Goal: Answer question/provide support: Share knowledge or assist other users

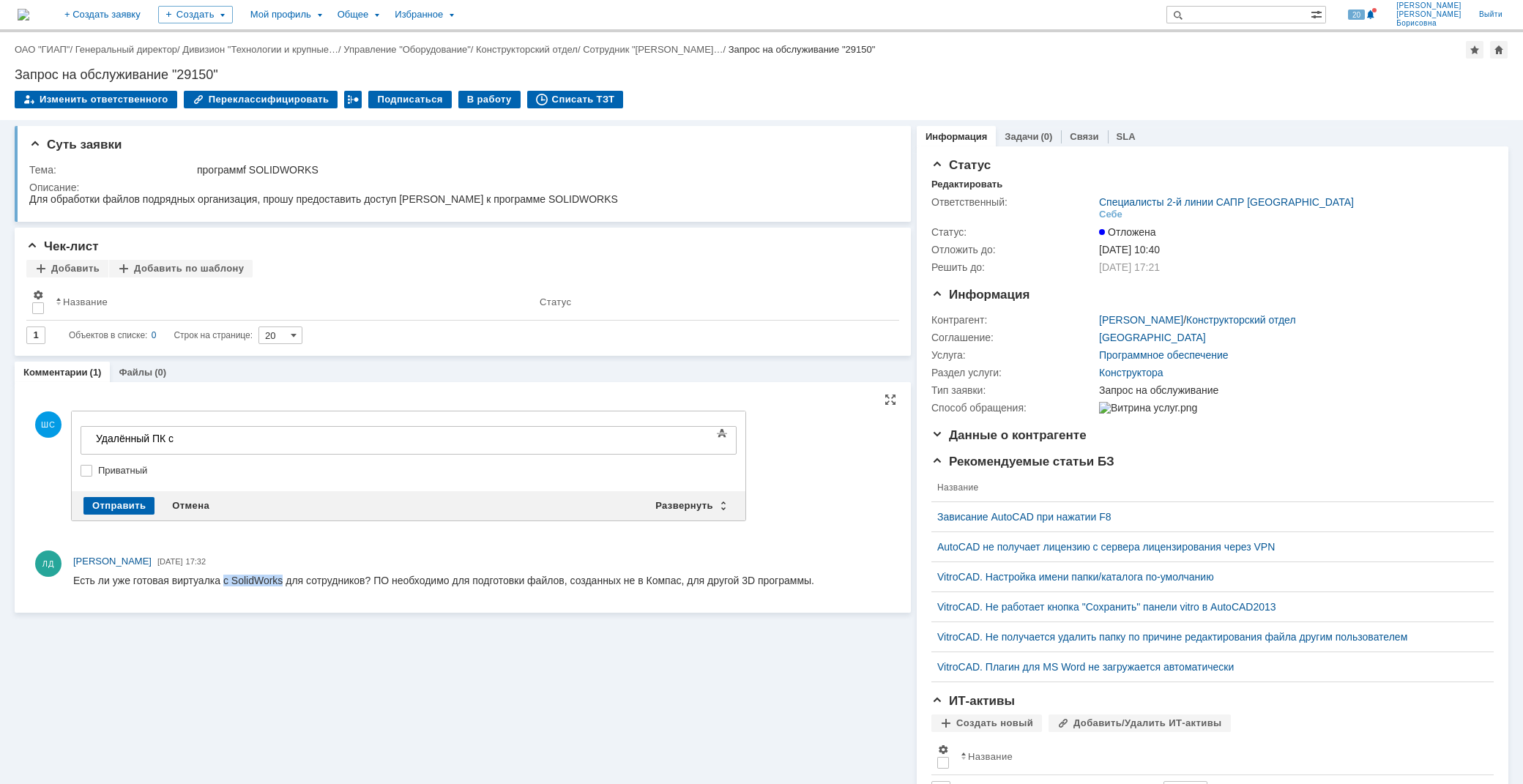
drag, startPoint x: 224, startPoint y: 577, endPoint x: 281, endPoint y: 577, distance: 57.0
click at [281, 577] on div "Есть ли уже готовая виртуалка с SolidWorks для сотрудников? ПО необходимо для п…" at bounding box center [443, 580] width 741 height 12
drag, startPoint x: 224, startPoint y: 577, endPoint x: 364, endPoint y: 581, distance: 140.1
click at [364, 581] on div "Есть ли уже готовая виртуалка с SolidWorks для сотрудников? ПО необходимо для п…" at bounding box center [443, 580] width 741 height 12
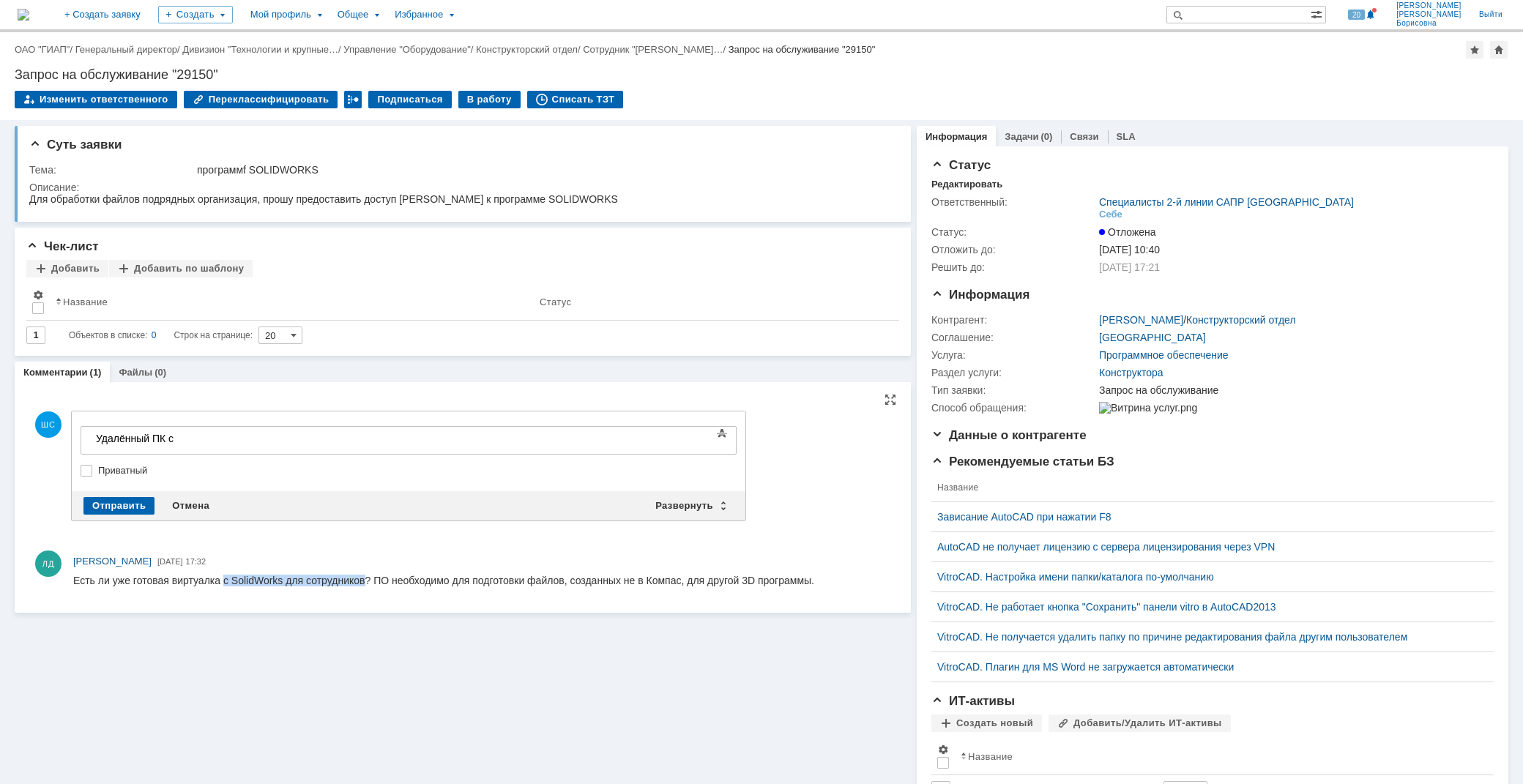
copy div "с SolidWorks для сотрудников"
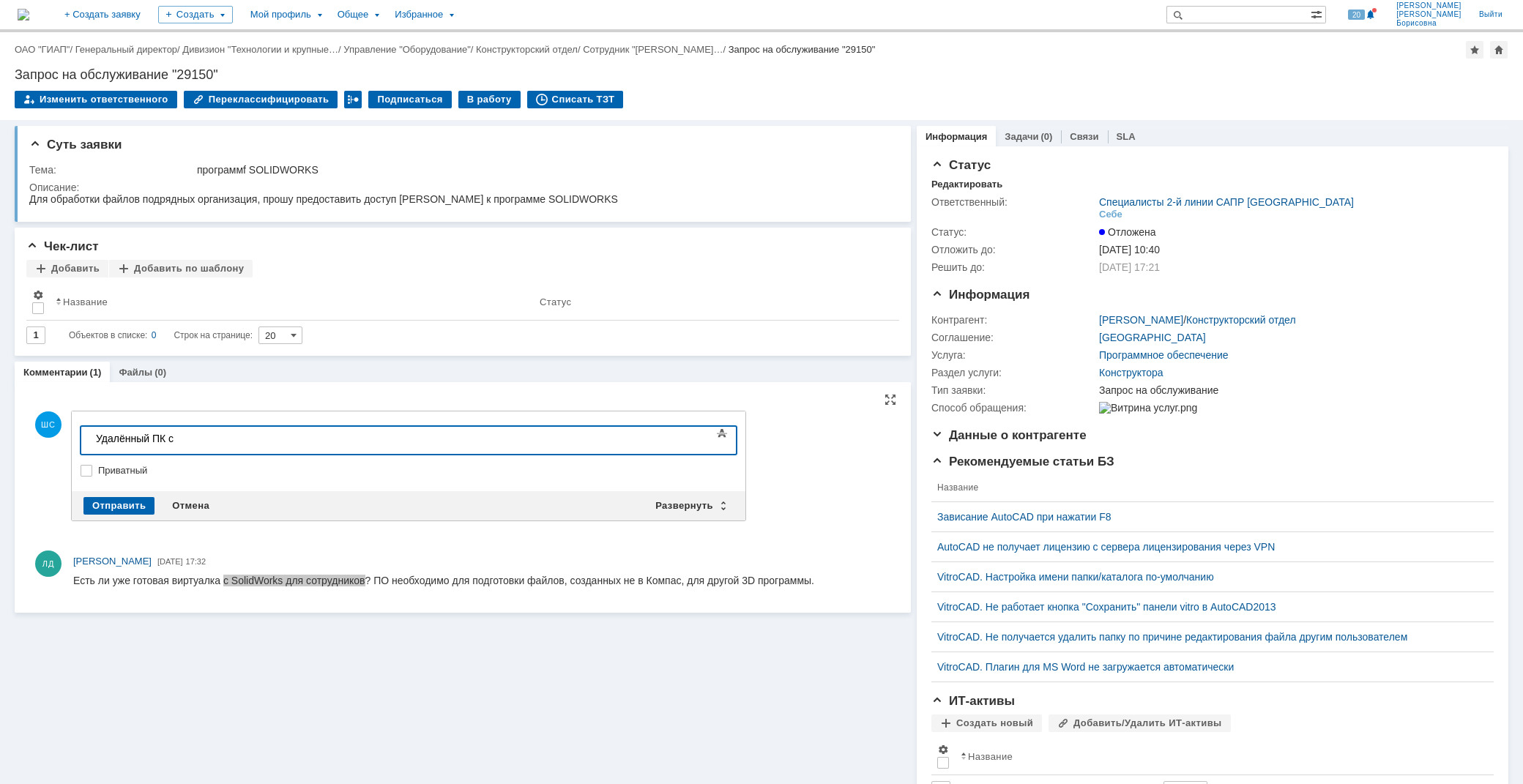
click at [204, 435] on div "Удалённый ПК с" at bounding box center [200, 438] width 208 height 12
click at [304, 436] on div "Удалённый ПК с SolidWorks для сотрудников -" at bounding box center [200, 444] width 208 height 24
click at [106, 501] on div "Отправить" at bounding box center [119, 505] width 71 height 17
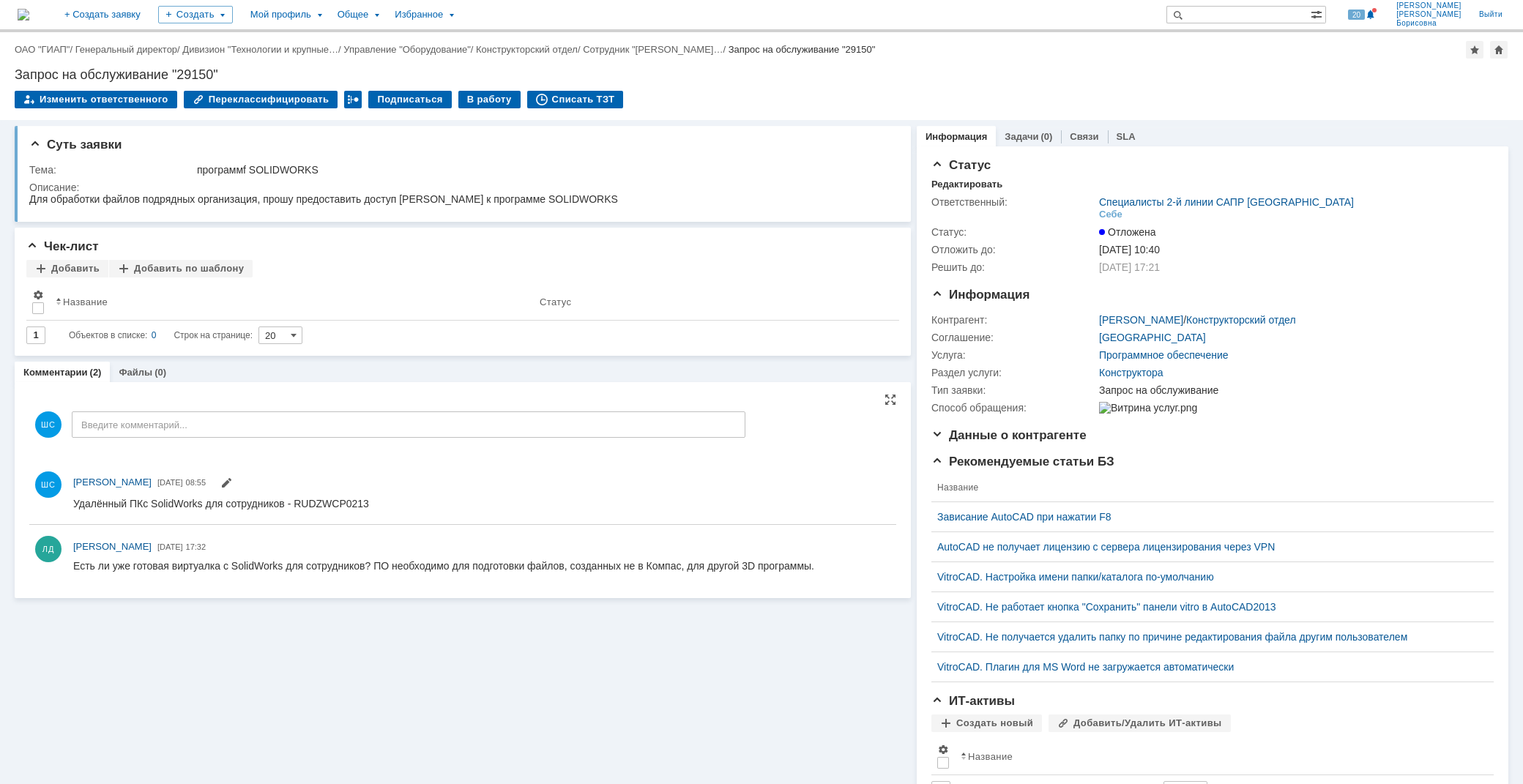
scroll to position [0, 0]
click at [52, 52] on link "ОАО "ГИАП"" at bounding box center [42, 48] width 55 height 11
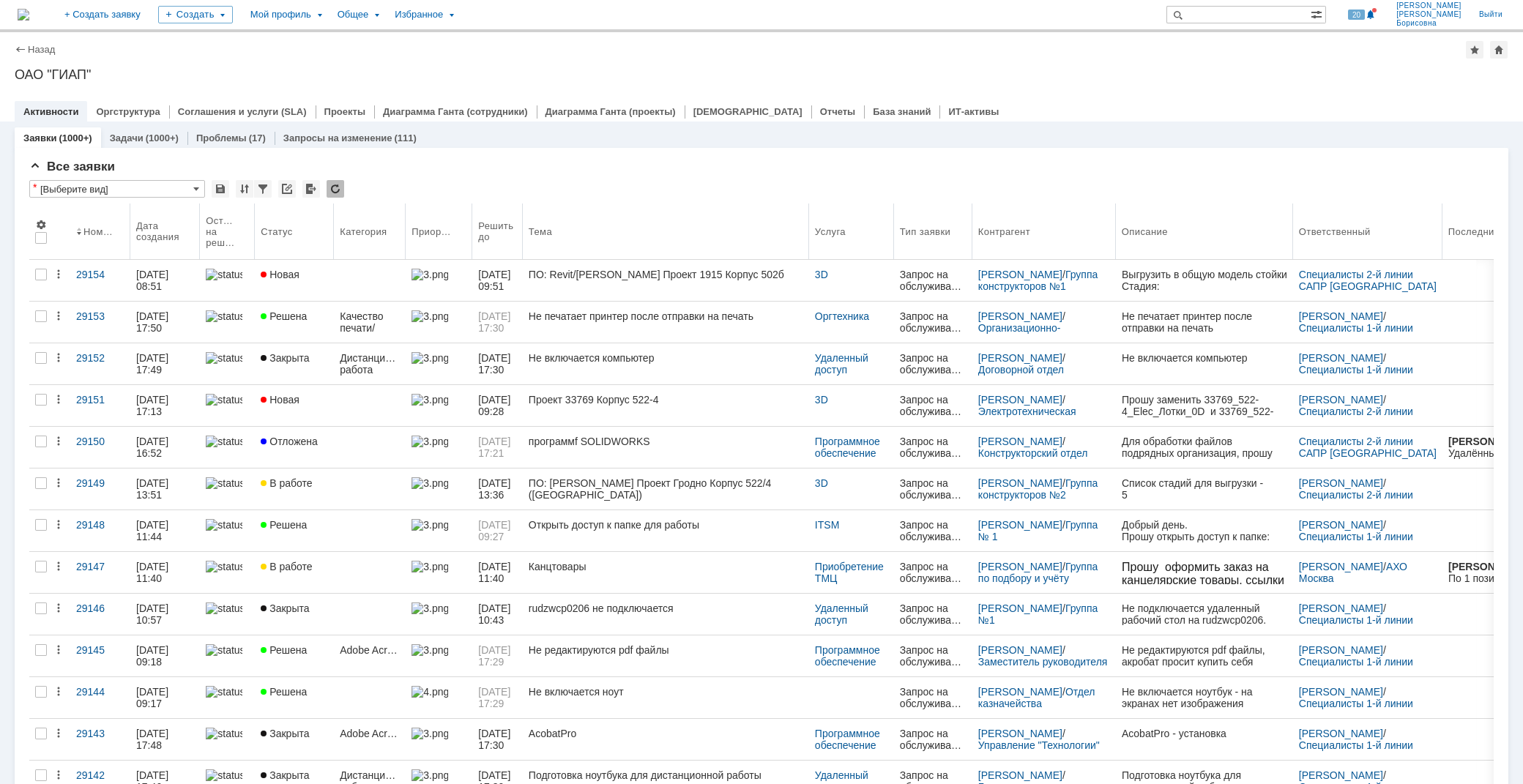
drag, startPoint x: 879, startPoint y: 215, endPoint x: 824, endPoint y: 217, distance: 55.0
click at [824, 217] on body "Идет загрузка, пожалуйста, подождите. На домашнюю + Создать заявку Создать Мой …" at bounding box center [761, 392] width 1523 height 784
click at [150, 16] on link "+ Создать заявку" at bounding box center [103, 15] width 94 height 30
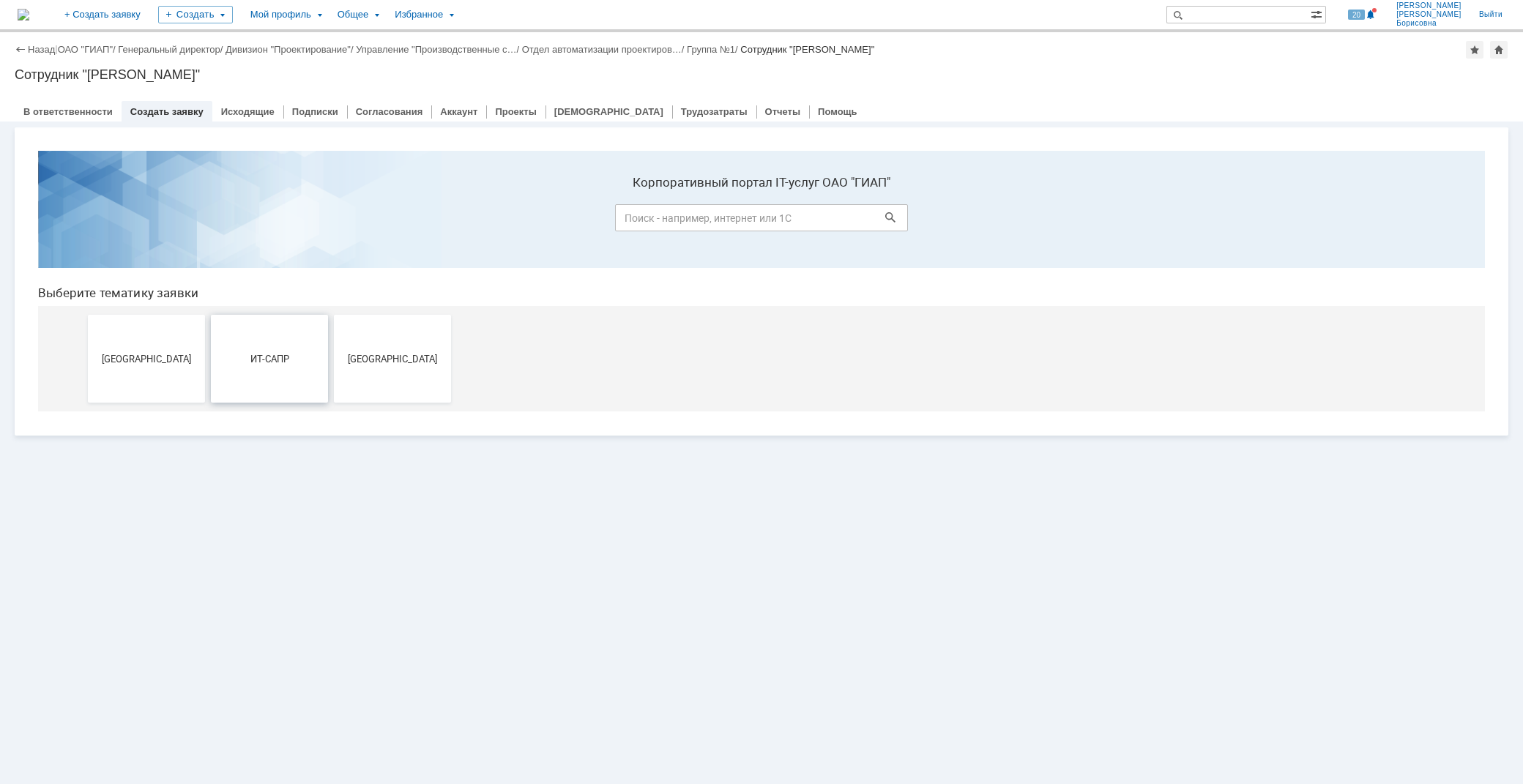
click at [264, 359] on span "ИТ-САПР" at bounding box center [270, 357] width 108 height 11
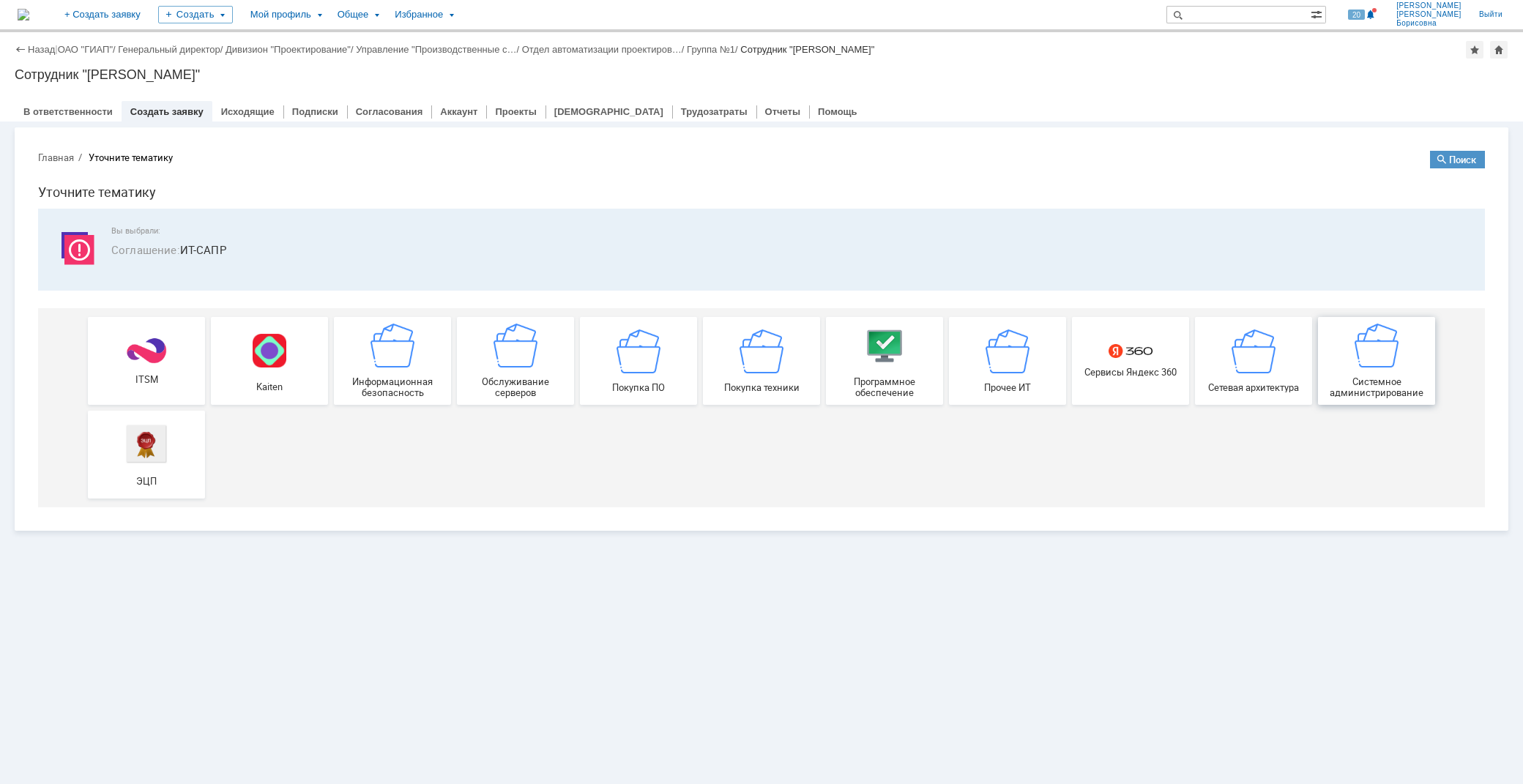
click at [1400, 380] on span "Системное администрирование" at bounding box center [1376, 387] width 108 height 22
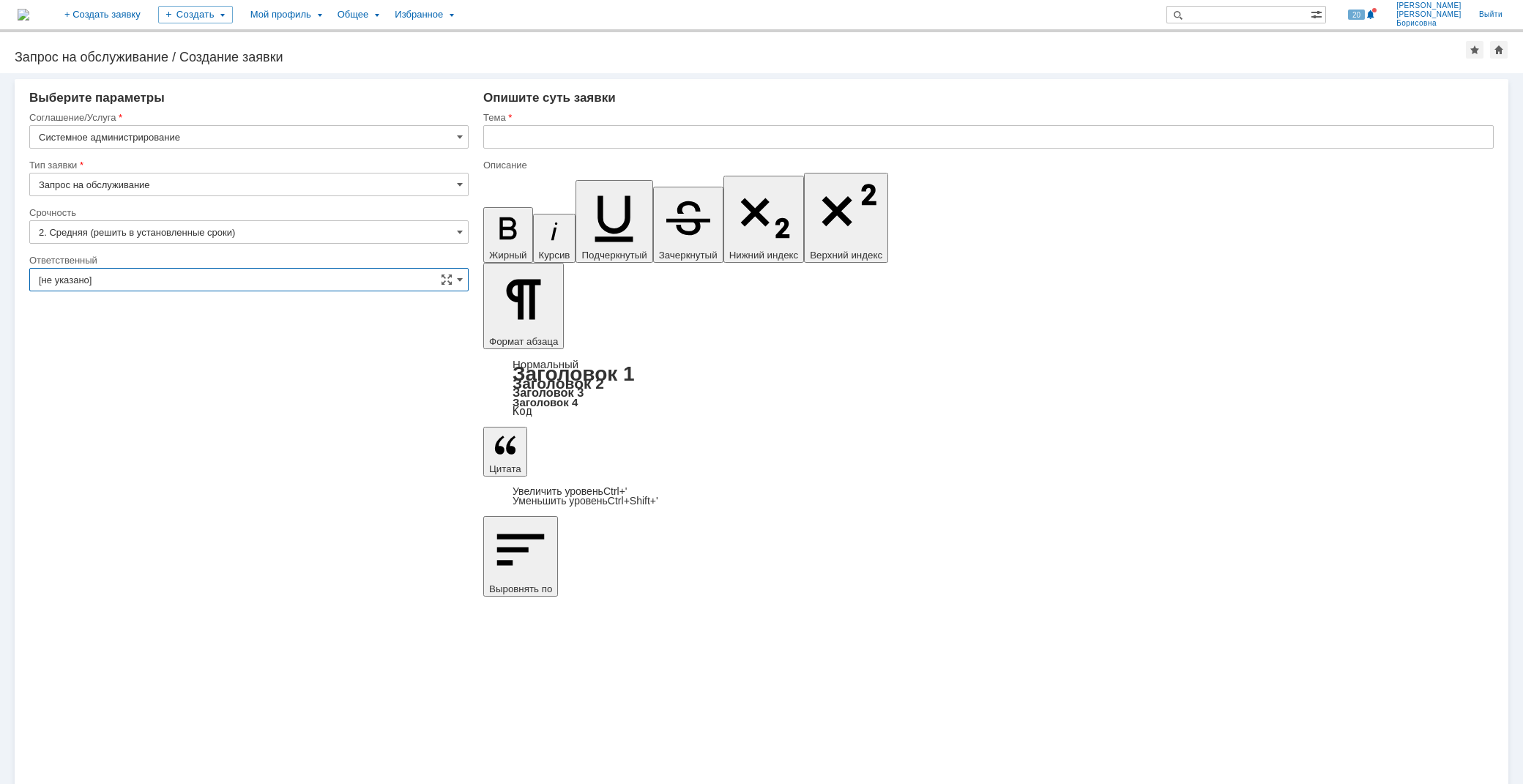
click at [133, 279] on input "[не указано]" at bounding box center [249, 279] width 439 height 24
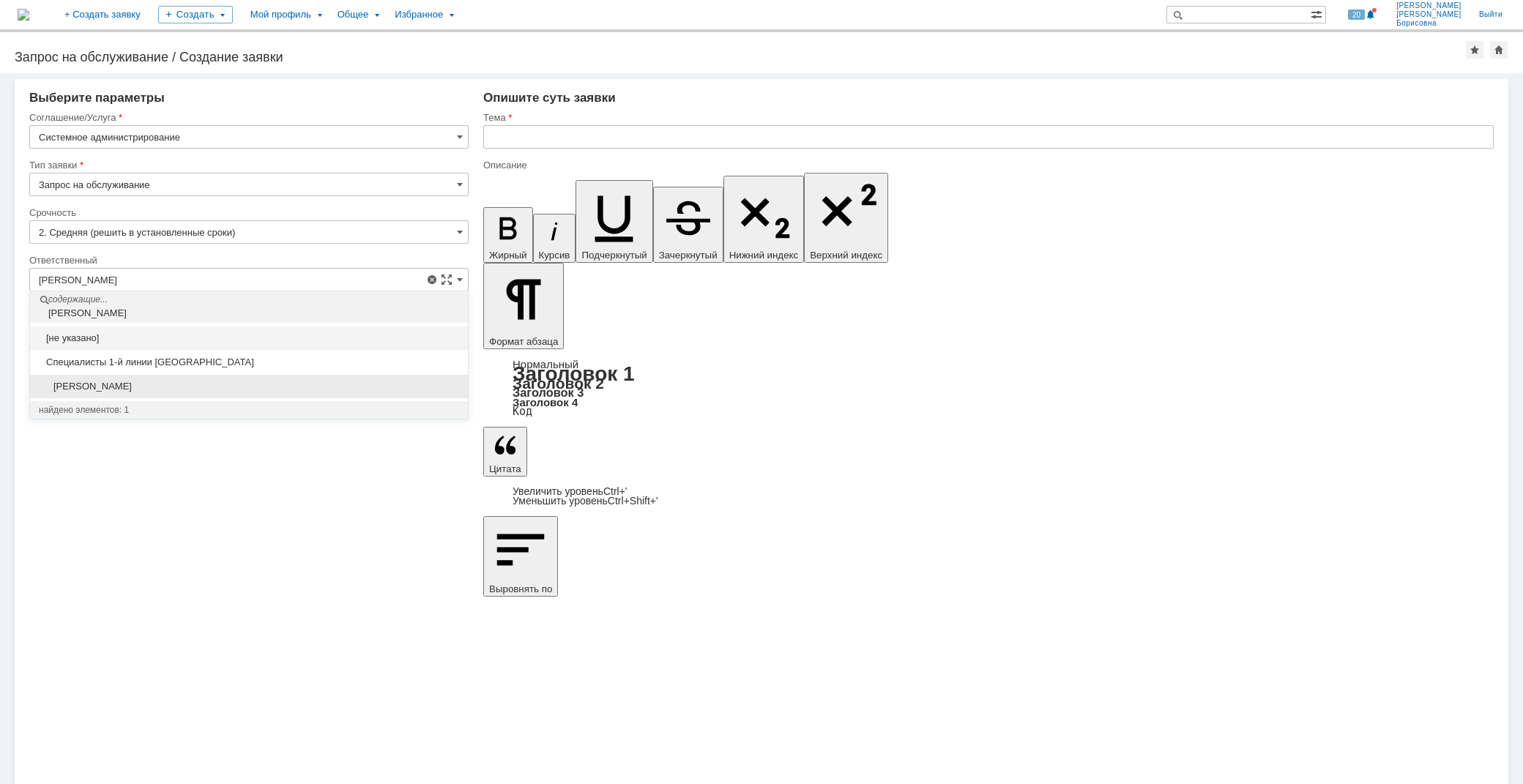
click at [150, 382] on span "[PERSON_NAME]" at bounding box center [248, 386] width 420 height 12
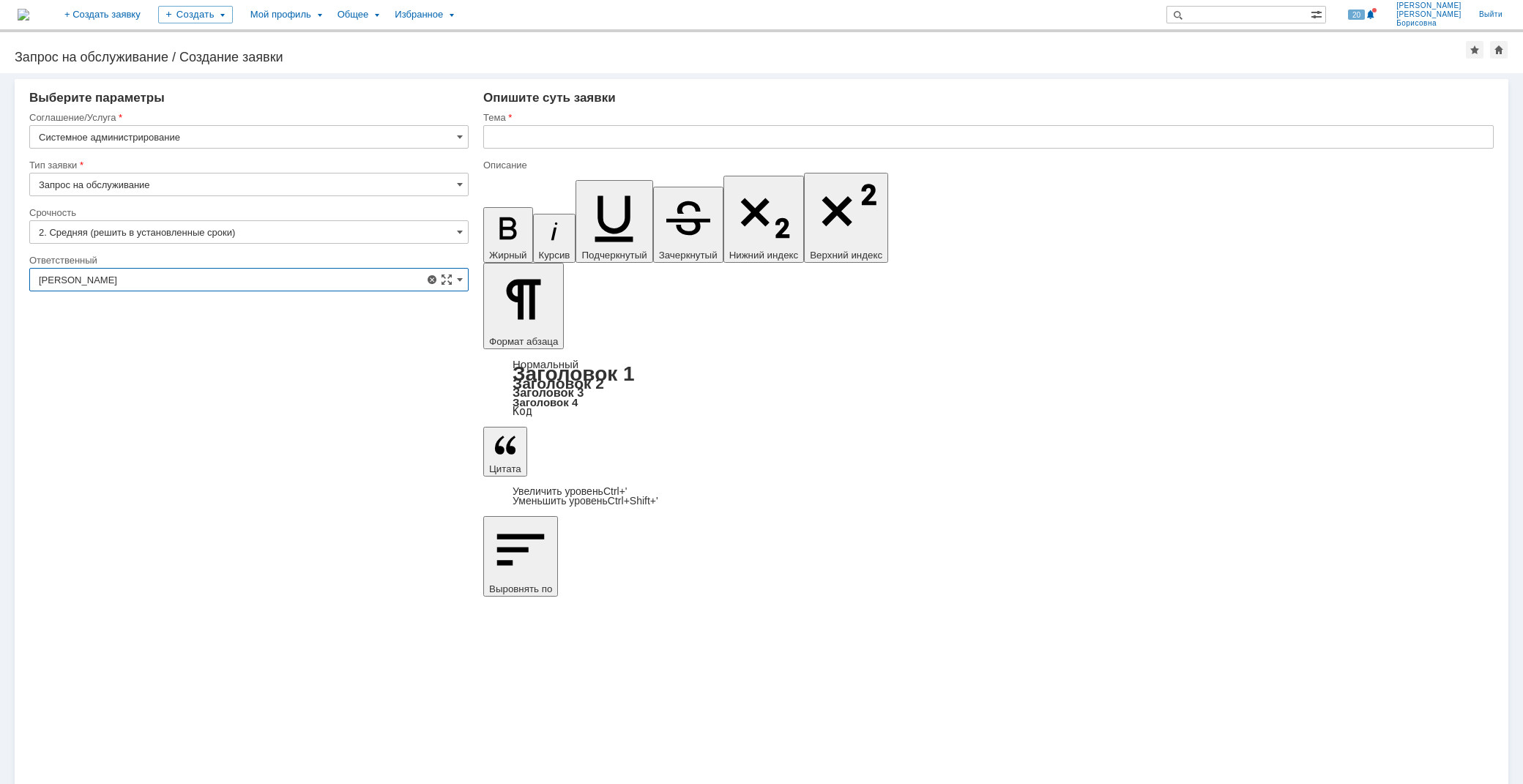
type input "[PERSON_NAME]"
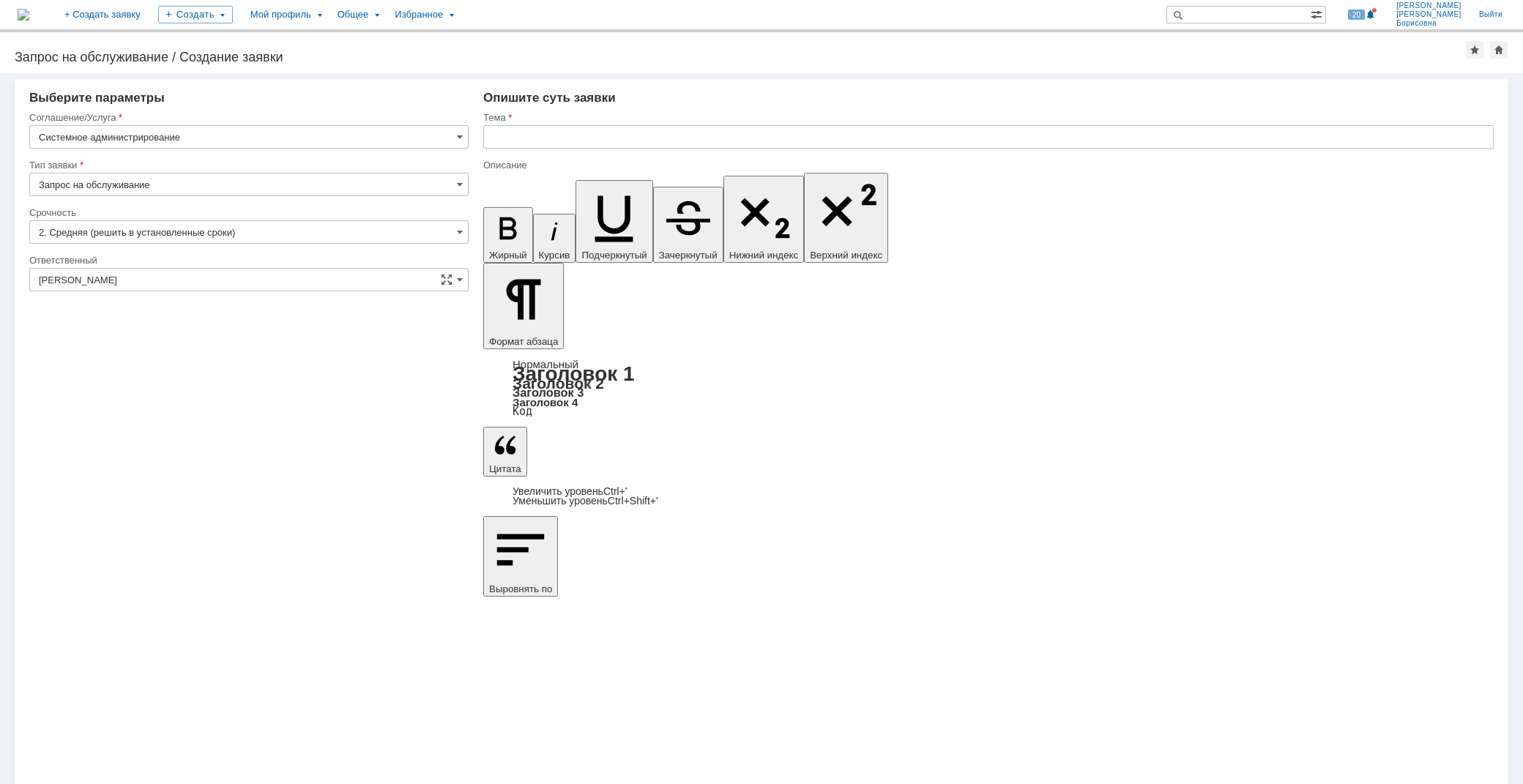
click at [525, 127] on input "text" at bounding box center [988, 136] width 1010 height 24
click at [519, 136] on input "Удалёный доступ" at bounding box center [988, 136] width 1010 height 24
type input "Удалённый доступ"
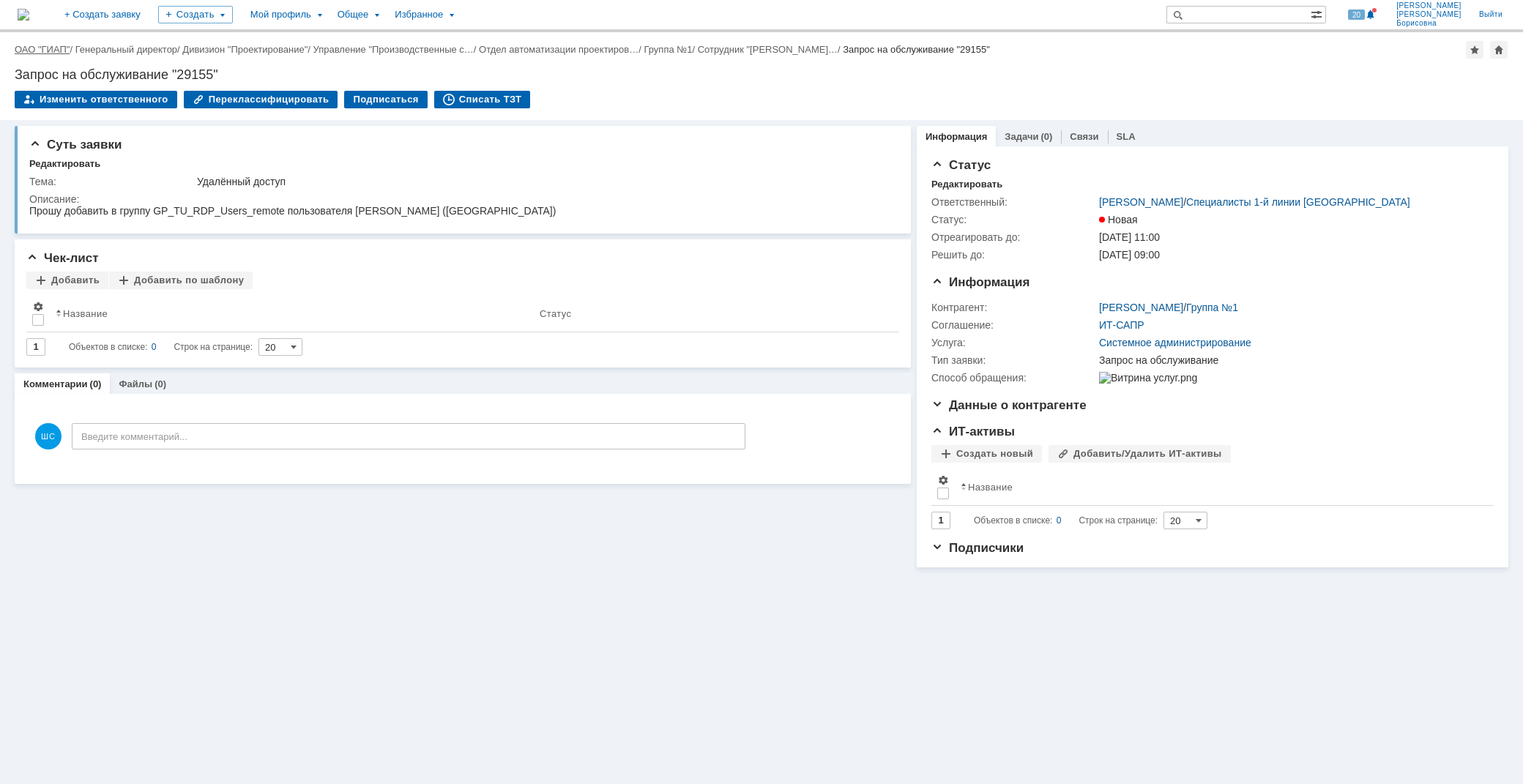
click at [41, 51] on link "ОАО "ГИАП"" at bounding box center [42, 48] width 55 height 11
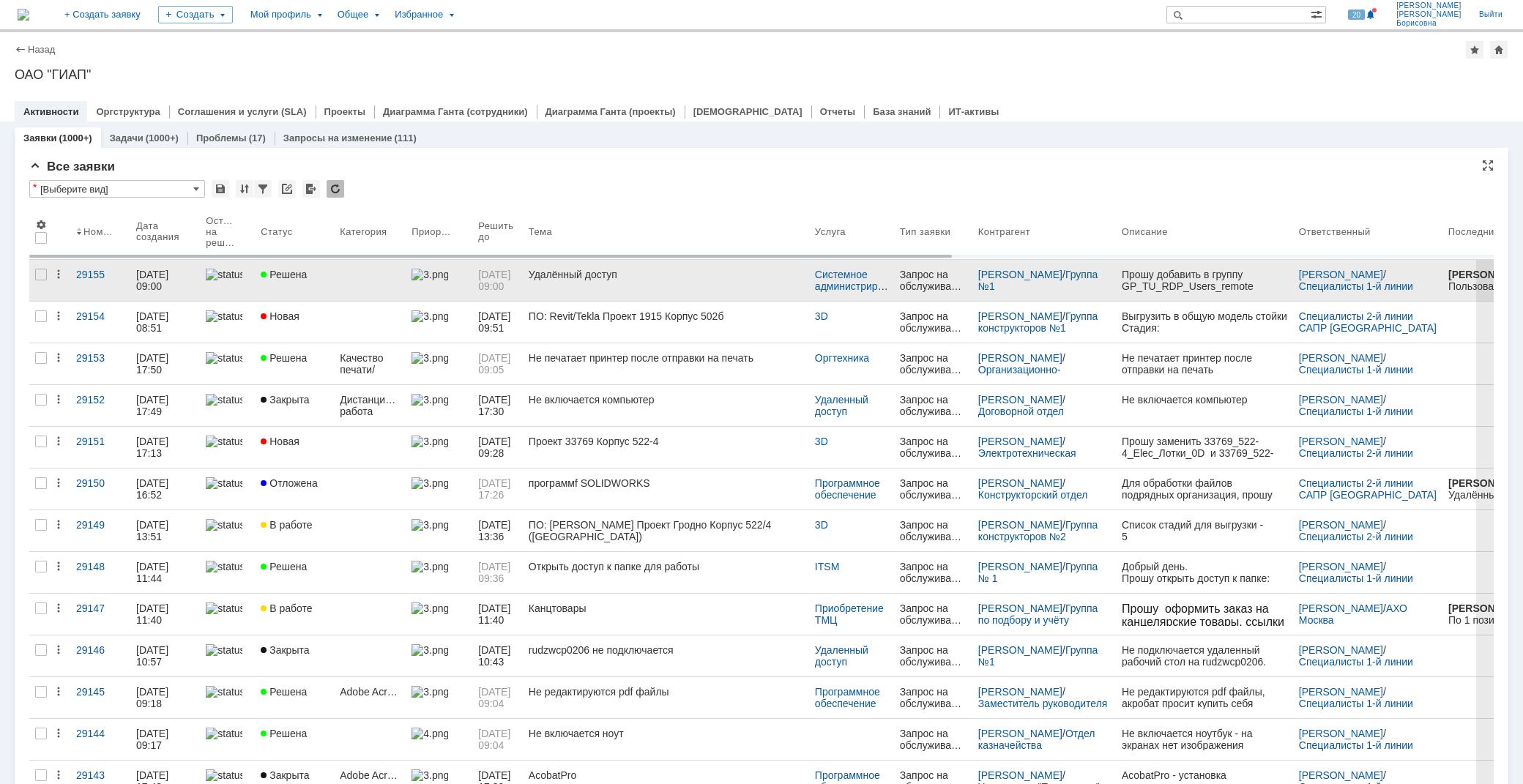
click at [333, 277] on link "Решена" at bounding box center [294, 280] width 79 height 41
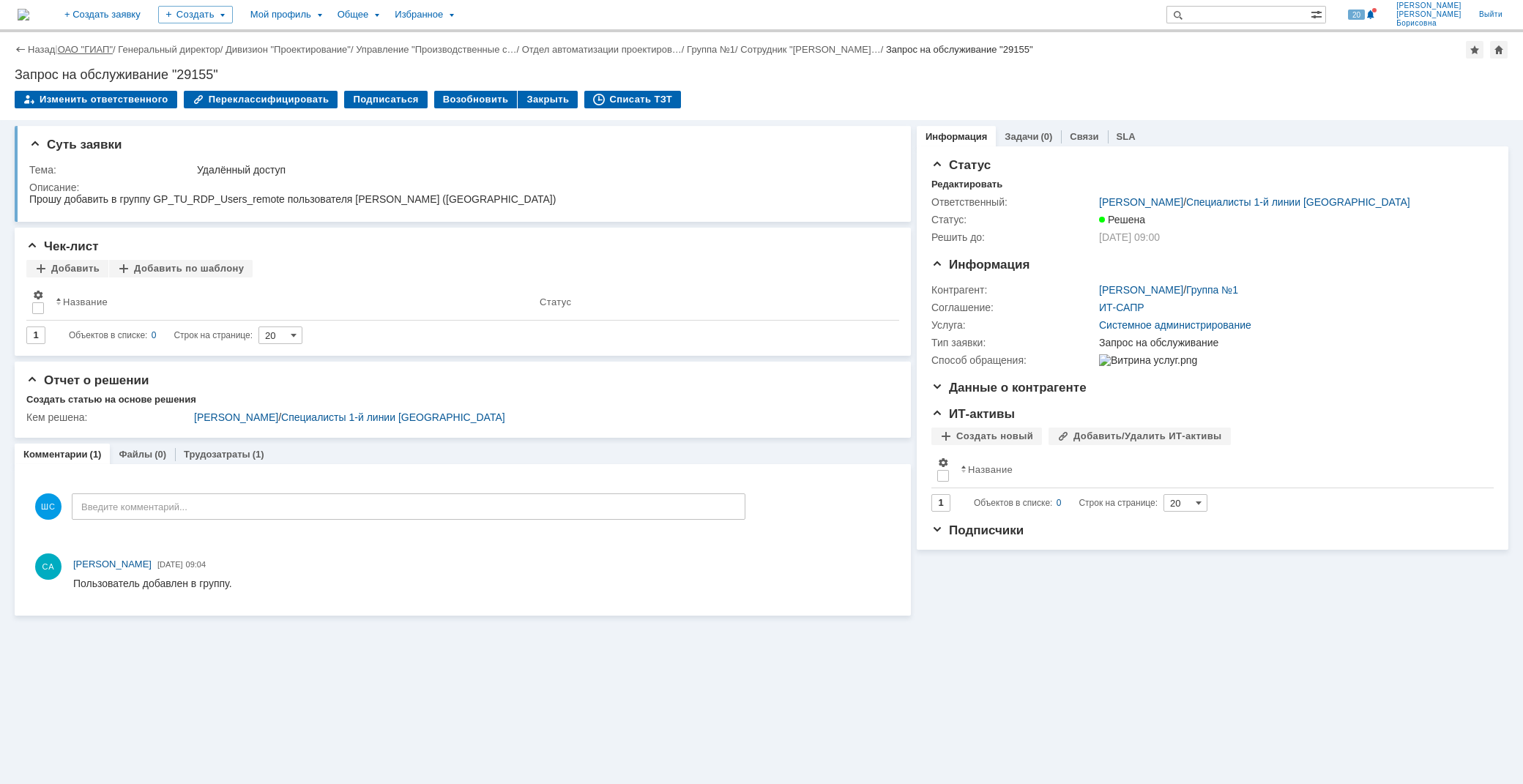
click at [88, 48] on link "ОАО "ГИАП"" at bounding box center [85, 48] width 55 height 11
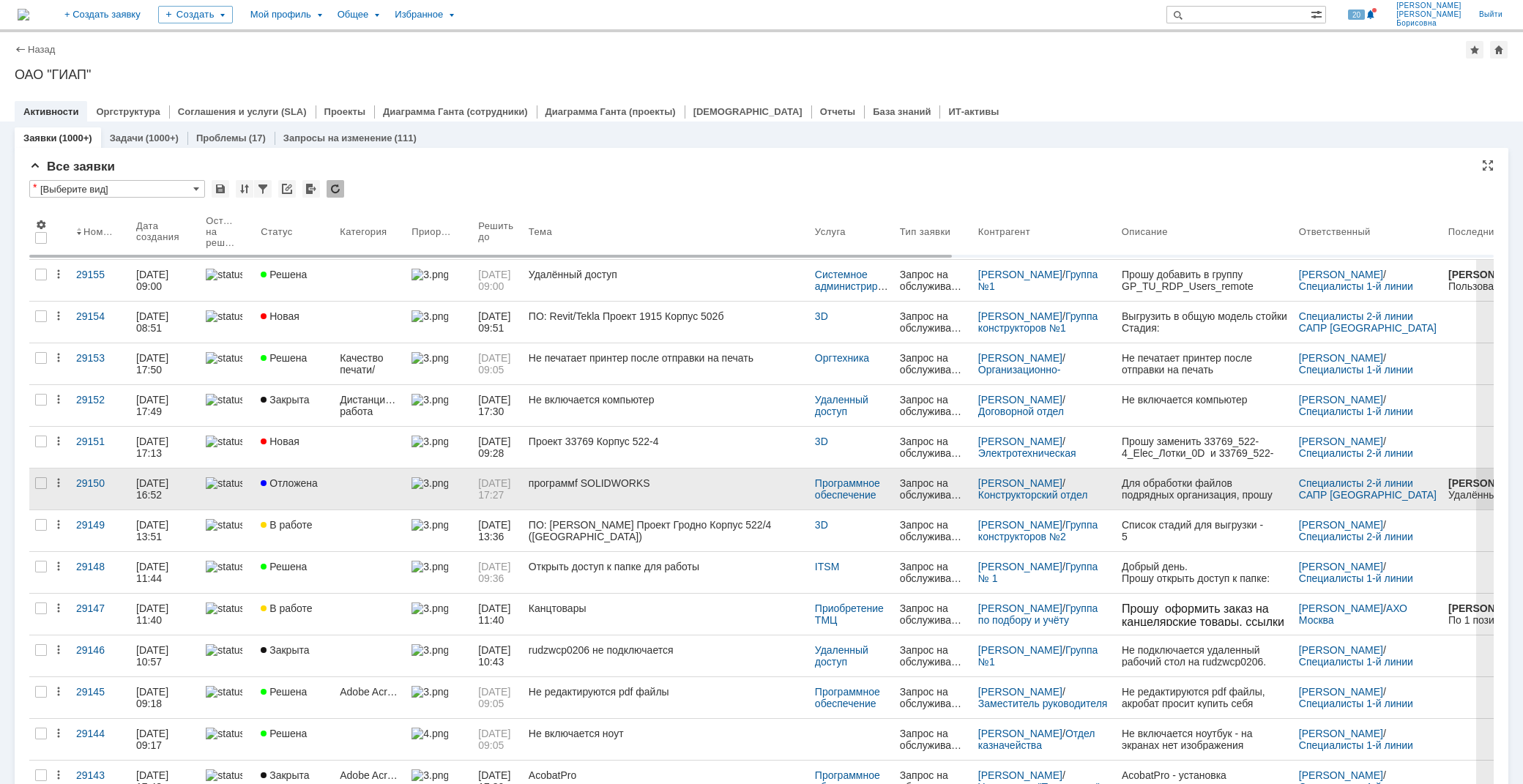
click at [324, 488] on link "Отложена" at bounding box center [294, 489] width 79 height 41
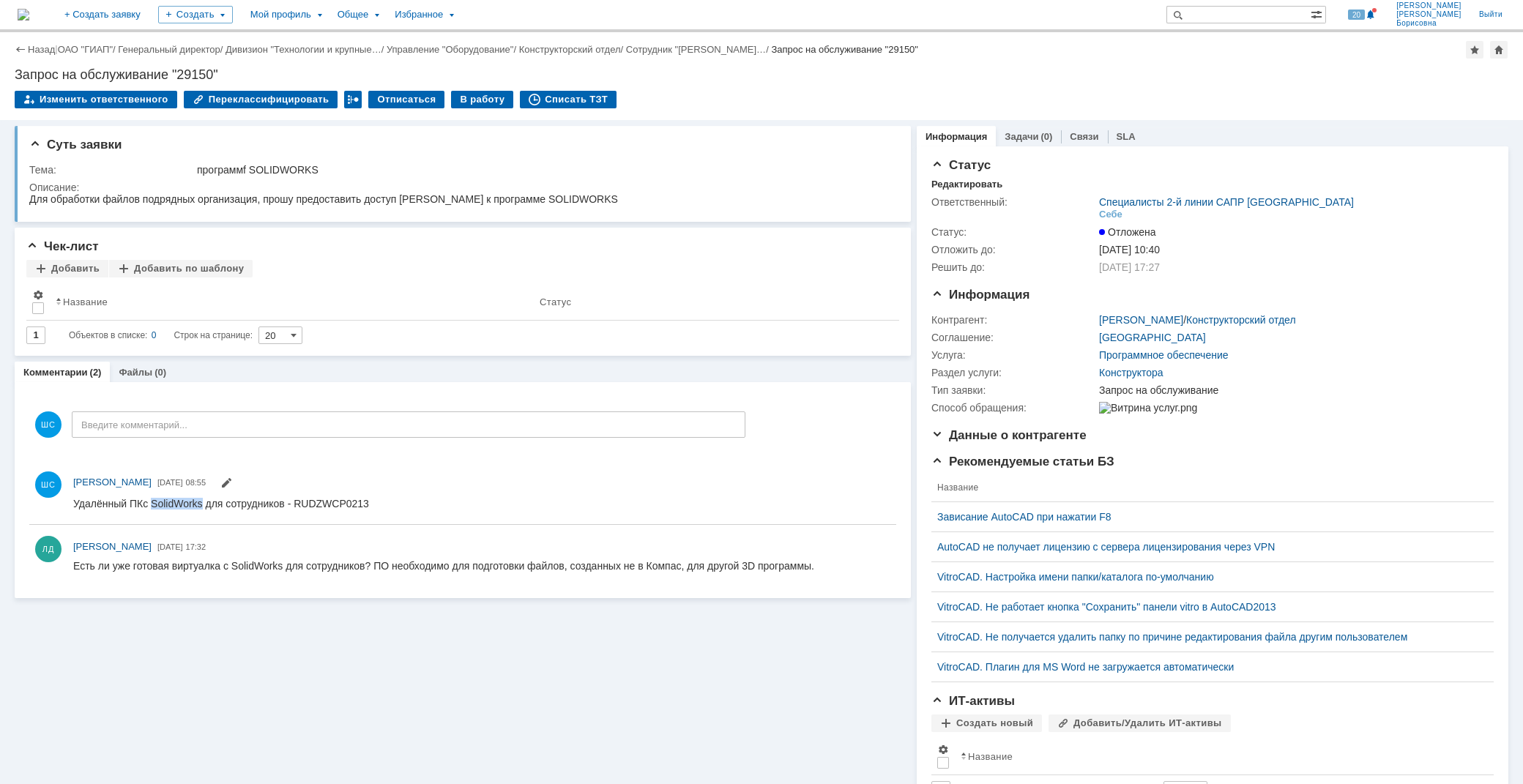
drag, startPoint x: 155, startPoint y: 499, endPoint x: 204, endPoint y: 500, distance: 49.0
click at [204, 500] on span "с SolidWorks для сотрудников - RUDZWCP0213" at bounding box center [256, 503] width 226 height 12
copy span "SolidWorks"
drag, startPoint x: 230, startPoint y: 504, endPoint x: 243, endPoint y: 498, distance: 14.3
click at [230, 504] on span "с SolidWorks для сотрудников - RUDZWCP0213" at bounding box center [256, 503] width 226 height 12
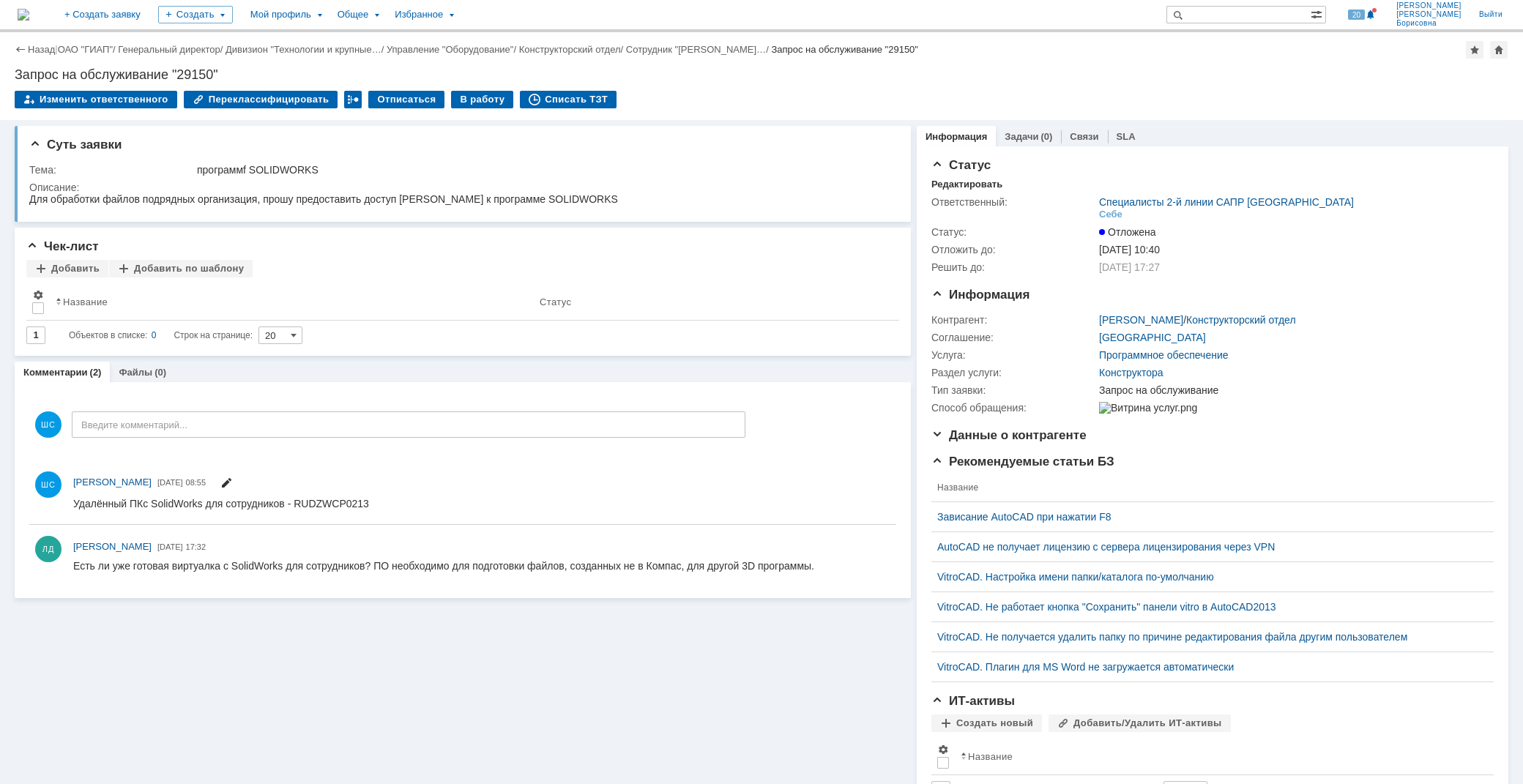
click at [232, 485] on span at bounding box center [226, 484] width 12 height 12
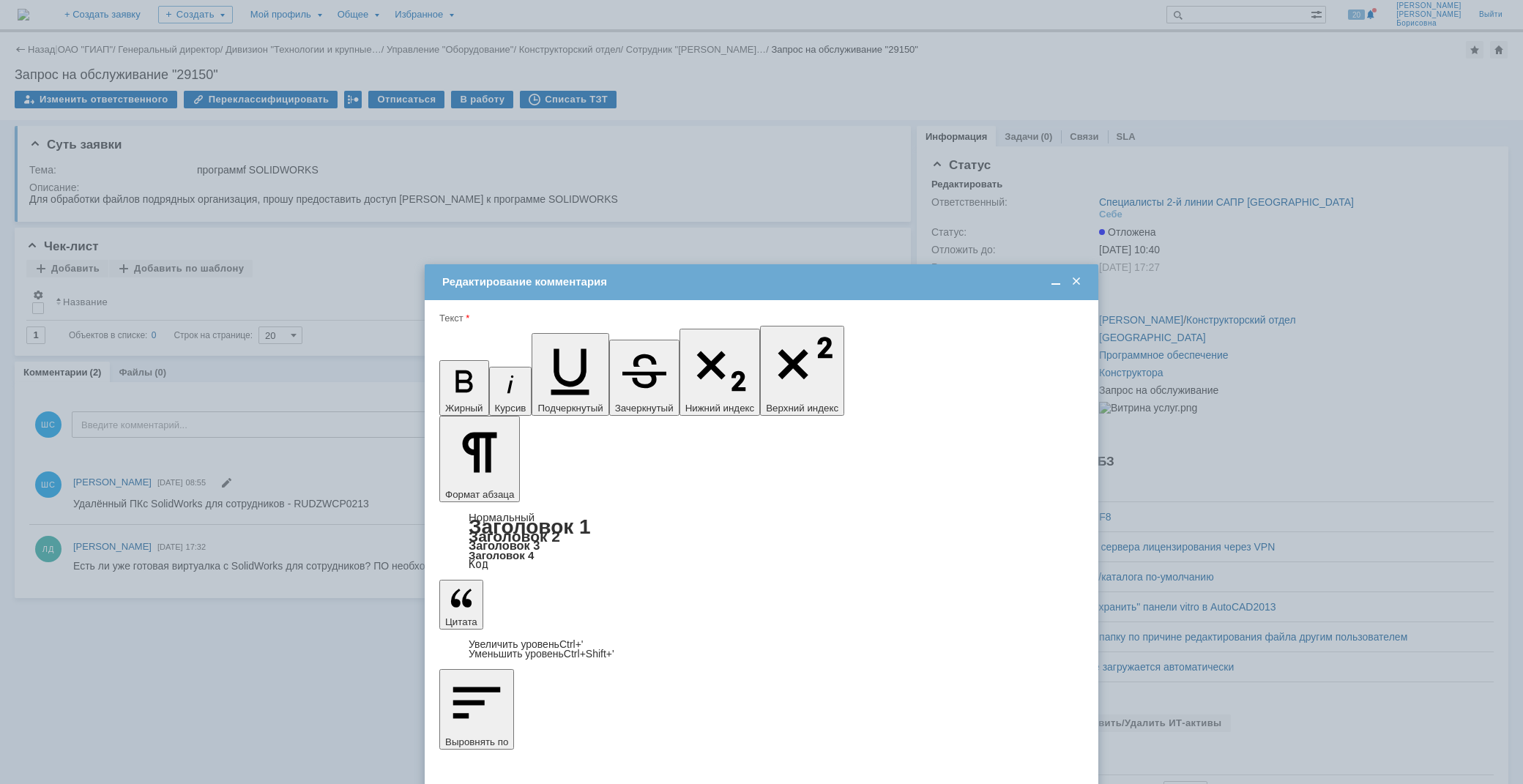
drag, startPoint x: 678, startPoint y: 4246, endPoint x: 752, endPoint y: 4245, distance: 74.0
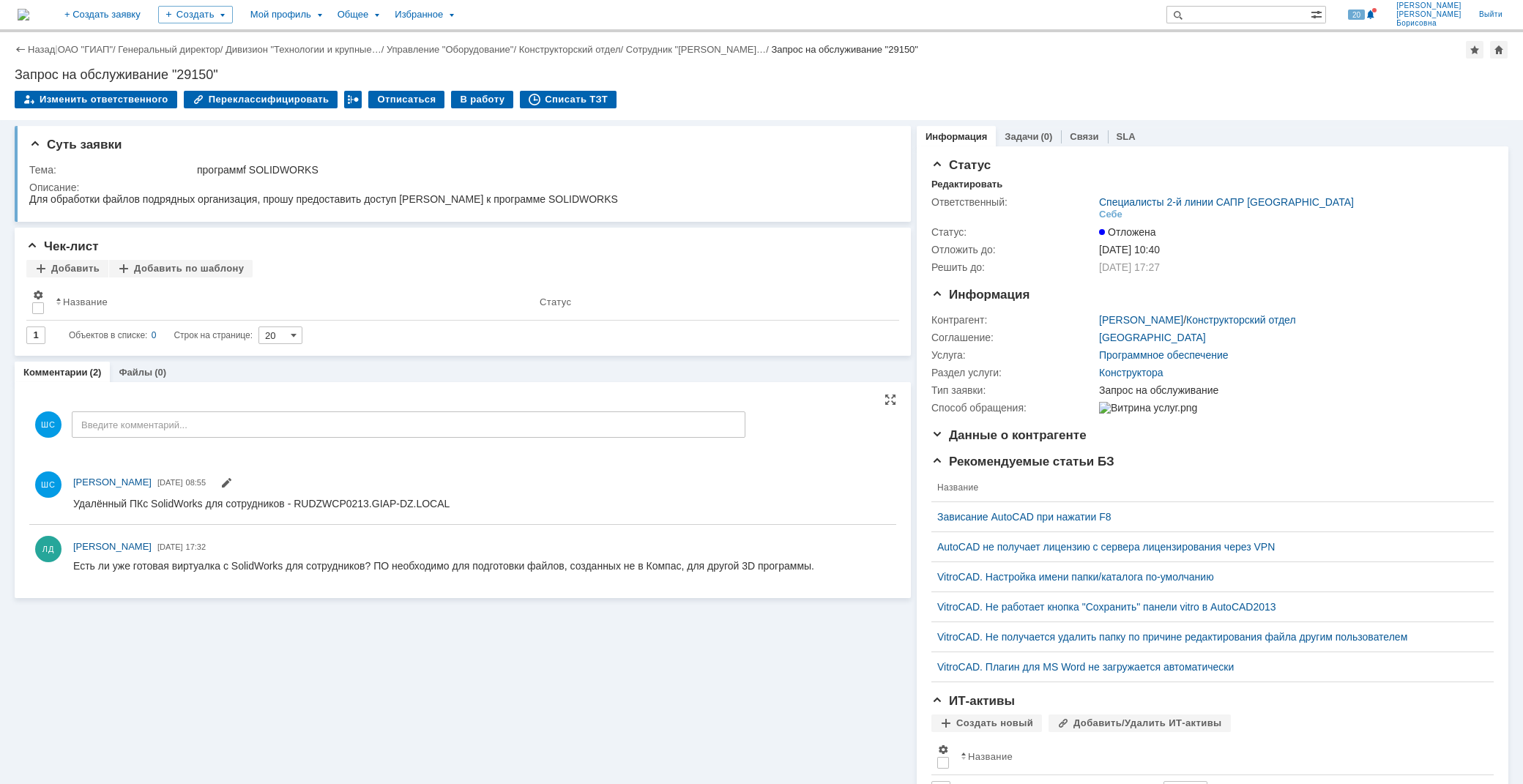
scroll to position [0, 0]
click at [1104, 215] on div "Себе" at bounding box center [1110, 214] width 24 height 12
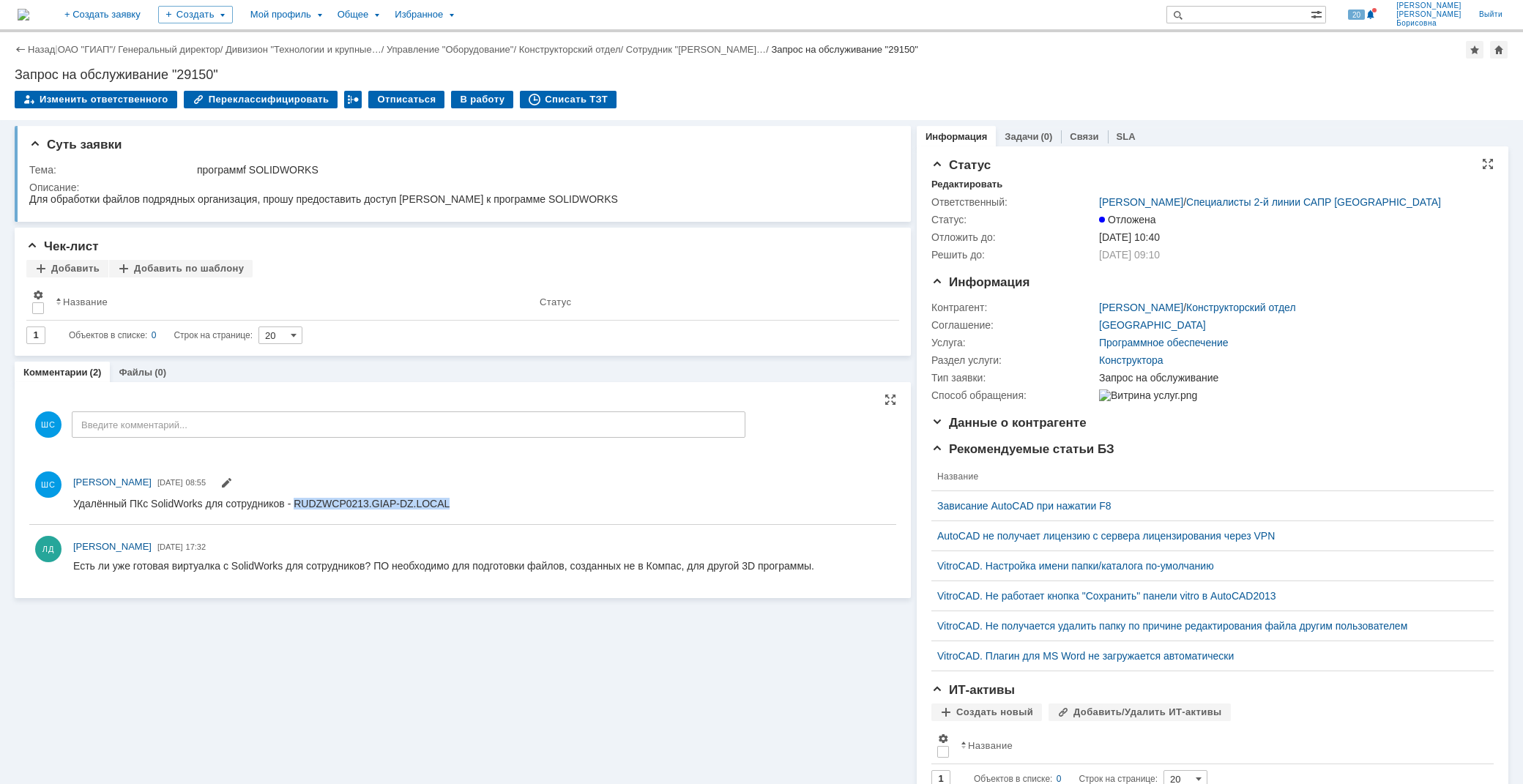
drag, startPoint x: 298, startPoint y: 505, endPoint x: 450, endPoint y: 500, distance: 152.1
click at [450, 500] on span "с SolidWorks для сотрудников - RUDZWCP0213.GIAP-DZ.LOCAL" at bounding box center [296, 503] width 307 height 12
copy span "RUDZWCP0213.GIAP-DZ.LOCAL"
click at [457, 96] on div "В работу" at bounding box center [482, 99] width 62 height 17
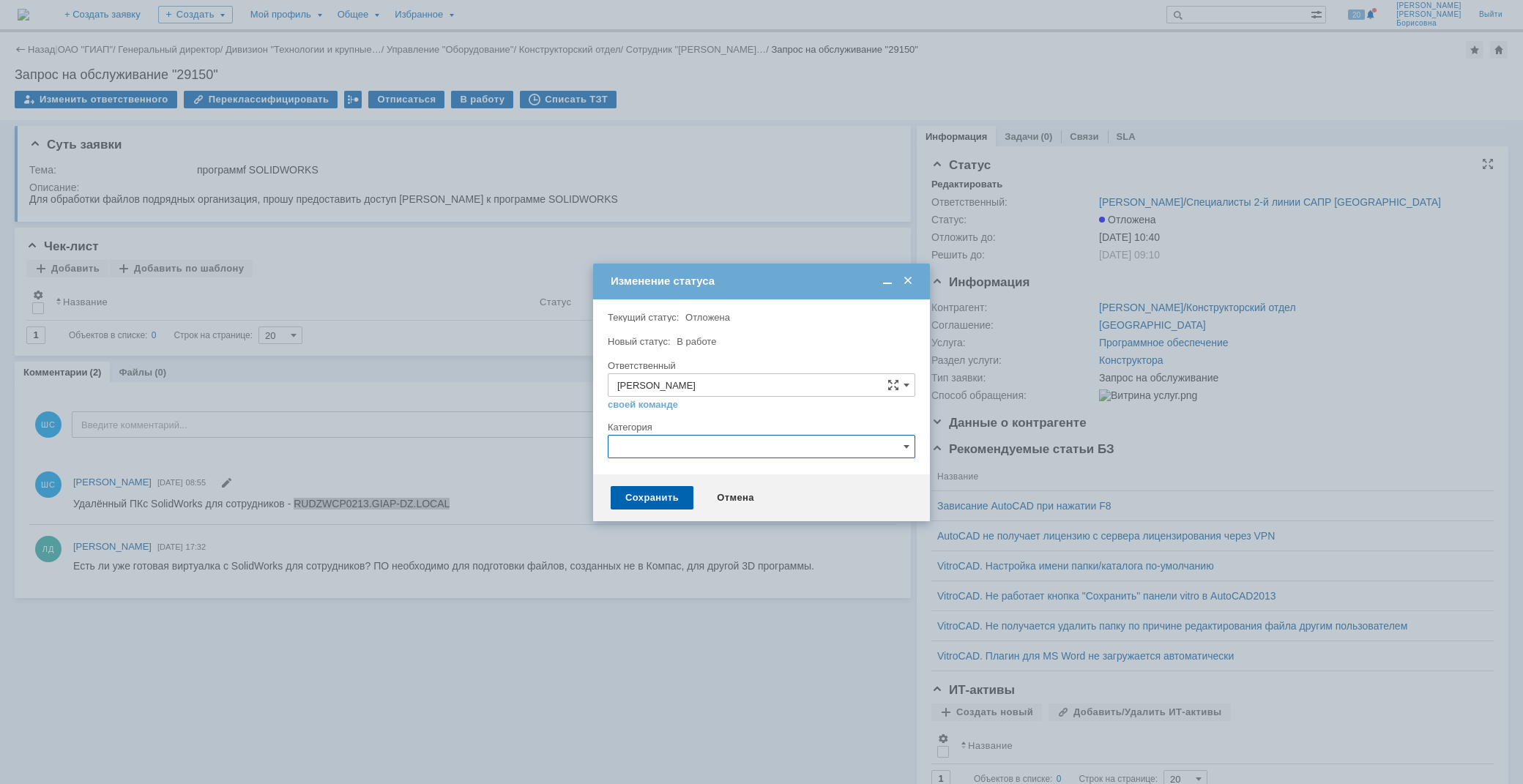
click at [635, 445] on input "text" at bounding box center [761, 446] width 307 height 24
click at [856, 319] on div "Текущий статус: Отложена" at bounding box center [759, 317] width 305 height 10
click at [641, 494] on div "Сохранить" at bounding box center [652, 497] width 83 height 24
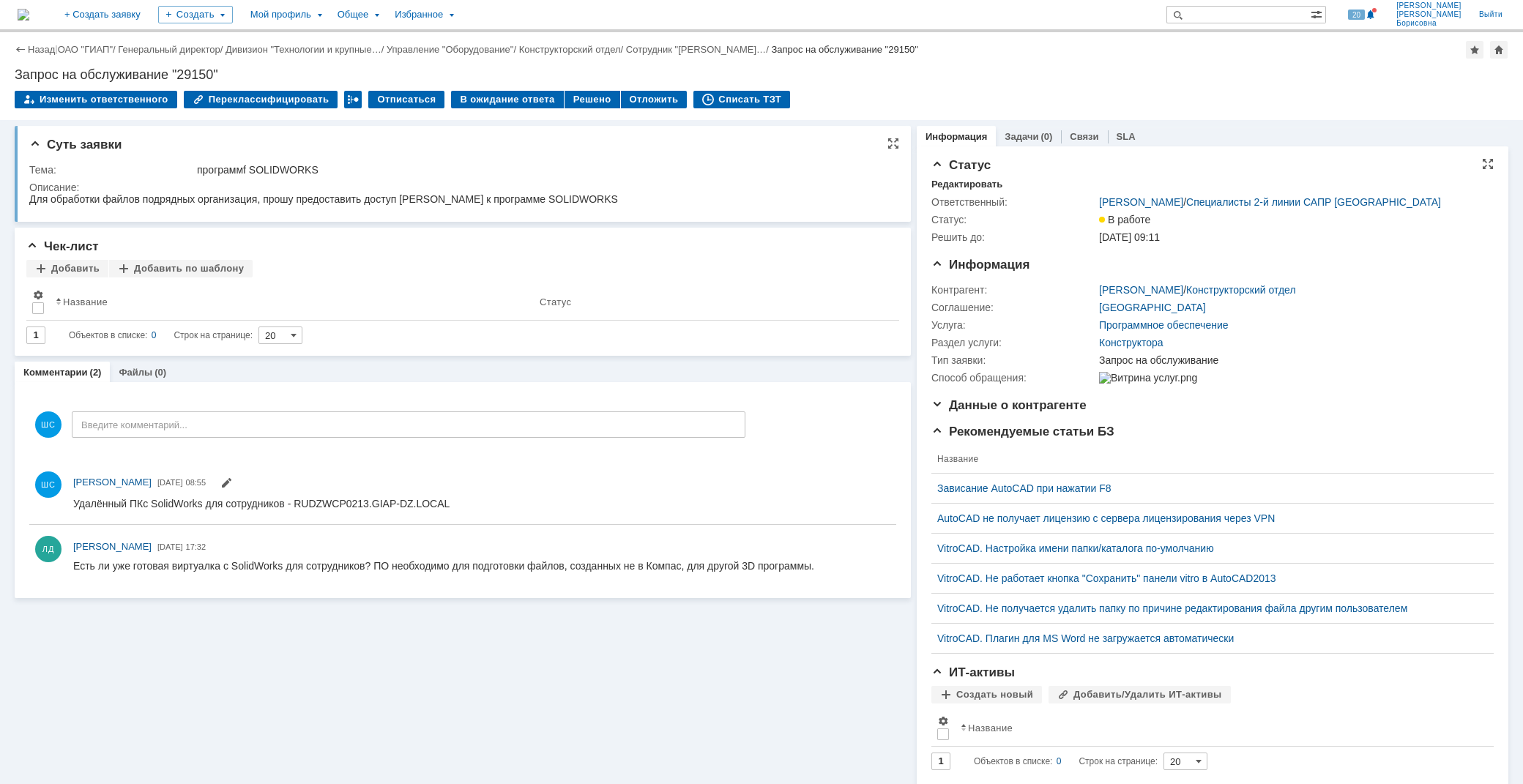
scroll to position [0, 0]
click at [575, 103] on div "Решено" at bounding box center [593, 99] width 56 height 17
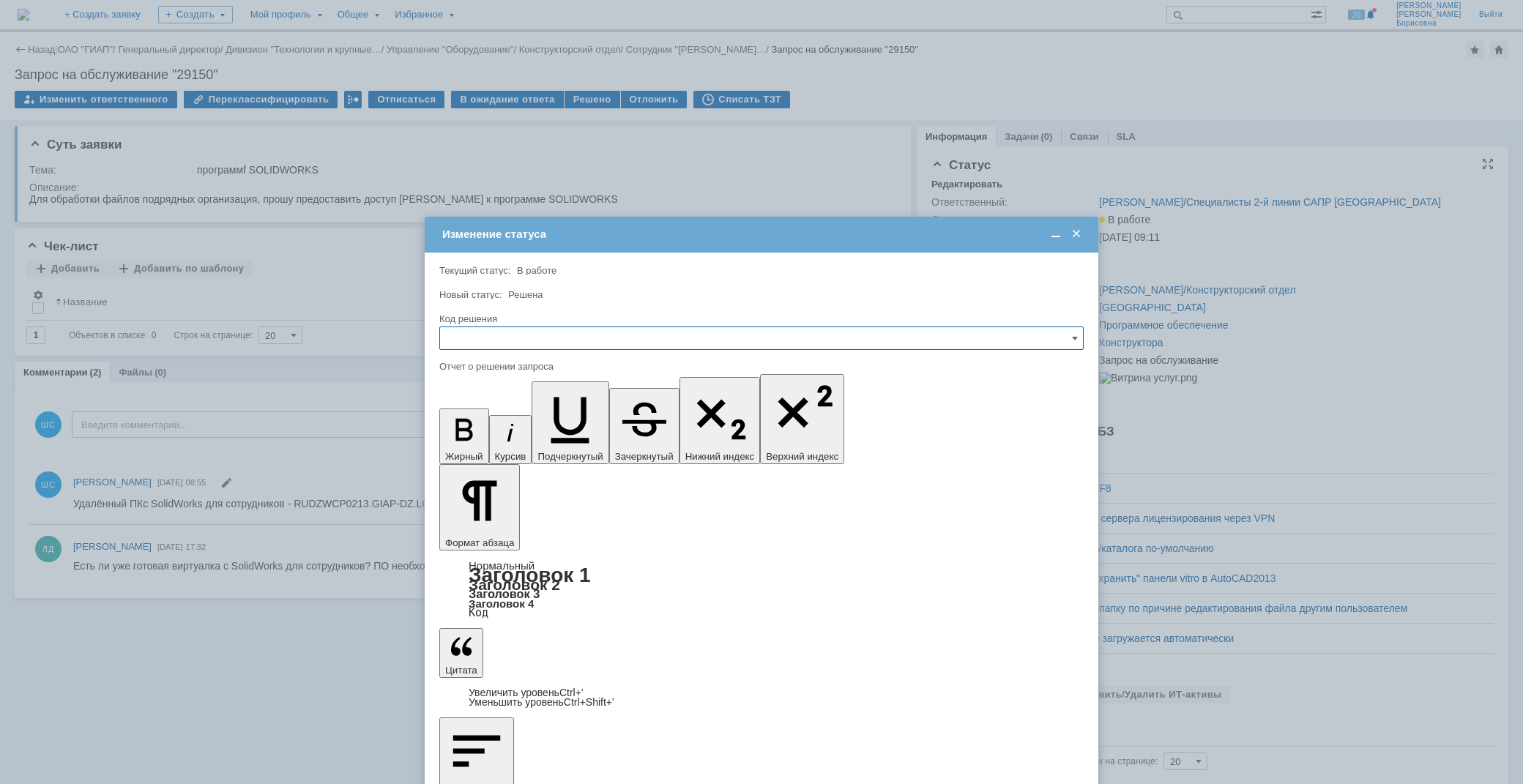
click at [528, 330] on input "text" at bounding box center [761, 338] width 644 height 24
click at [491, 435] on span "Решено" at bounding box center [761, 437] width 625 height 12
type input "Решено"
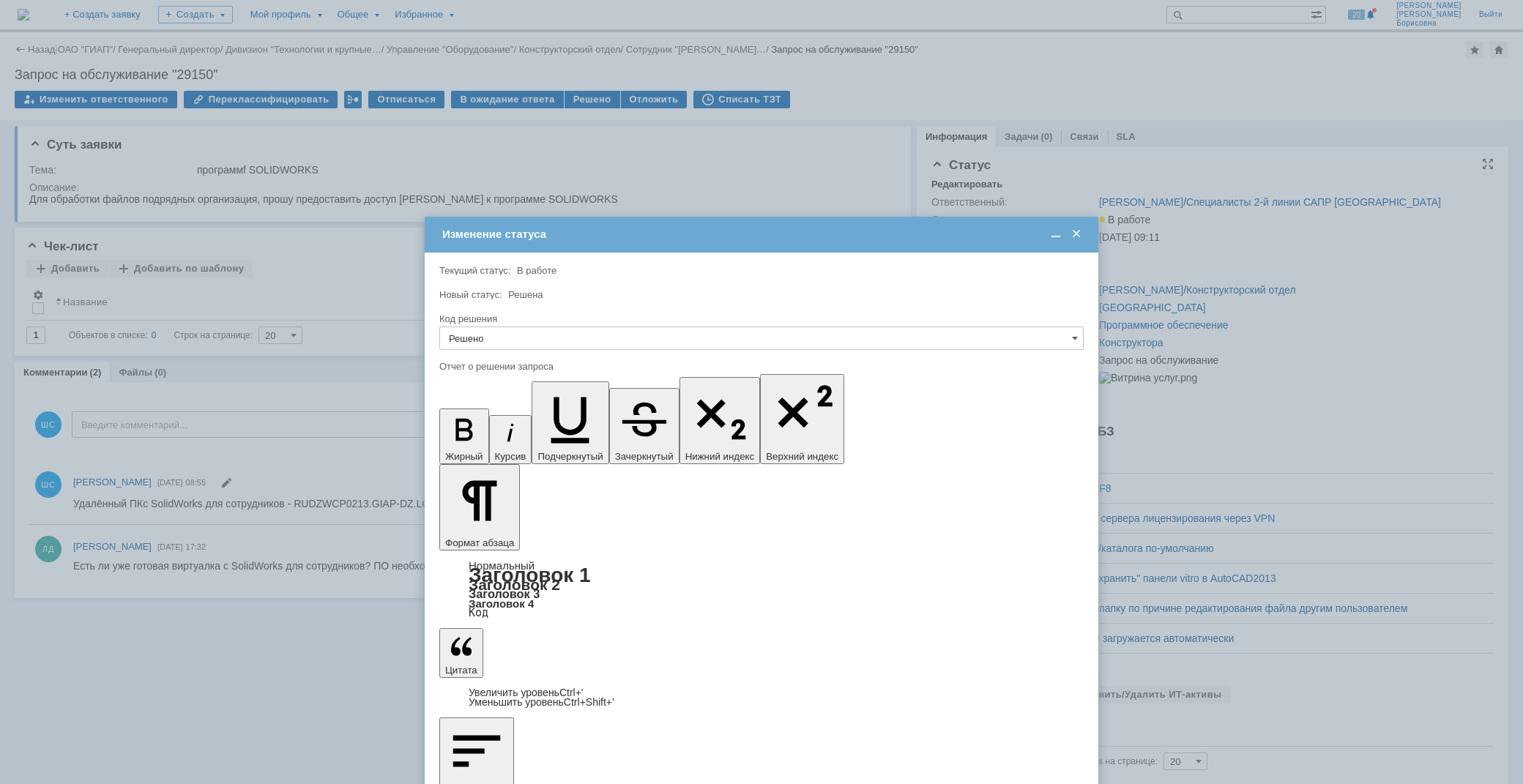
scroll to position [302, 4]
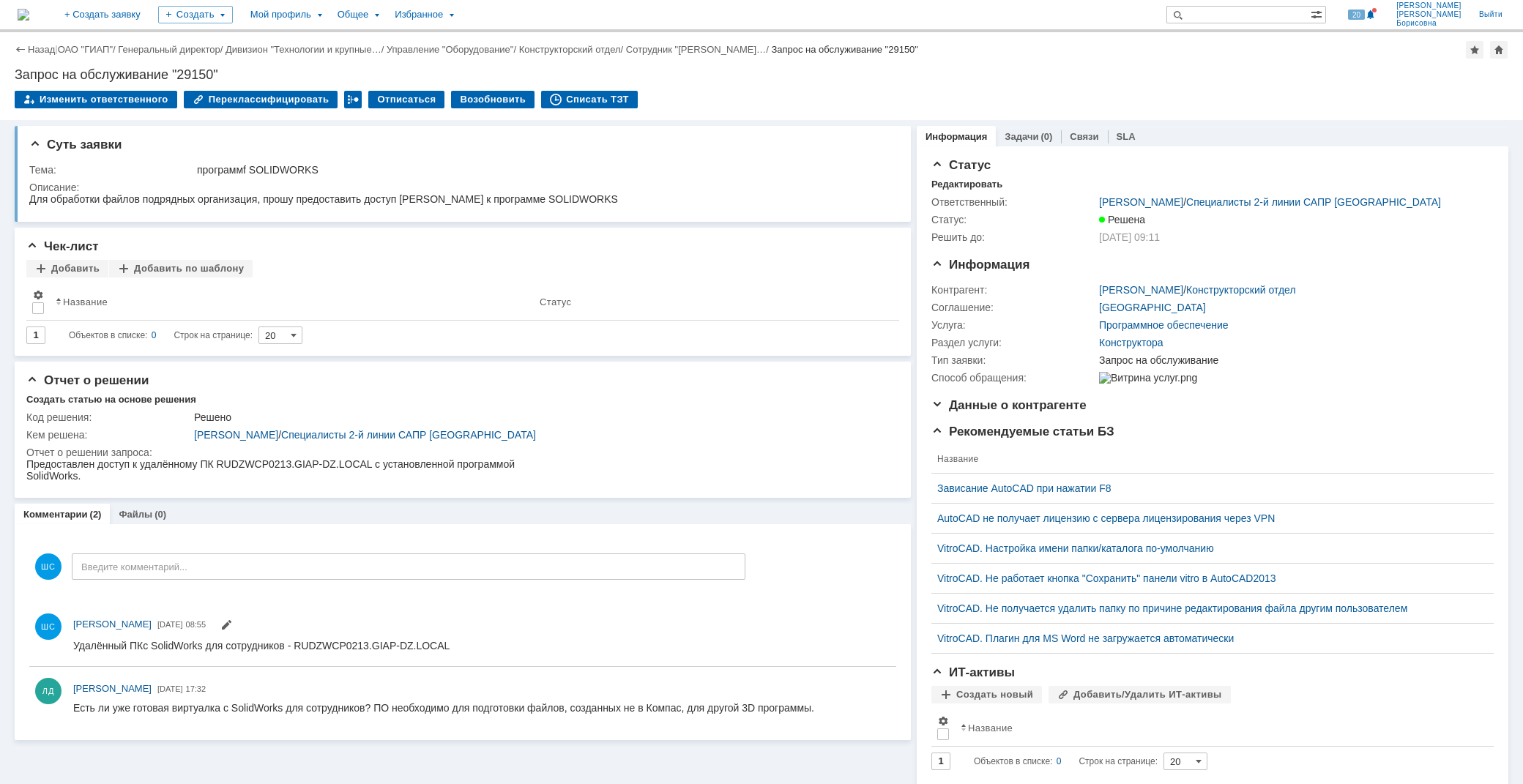
scroll to position [39, 0]
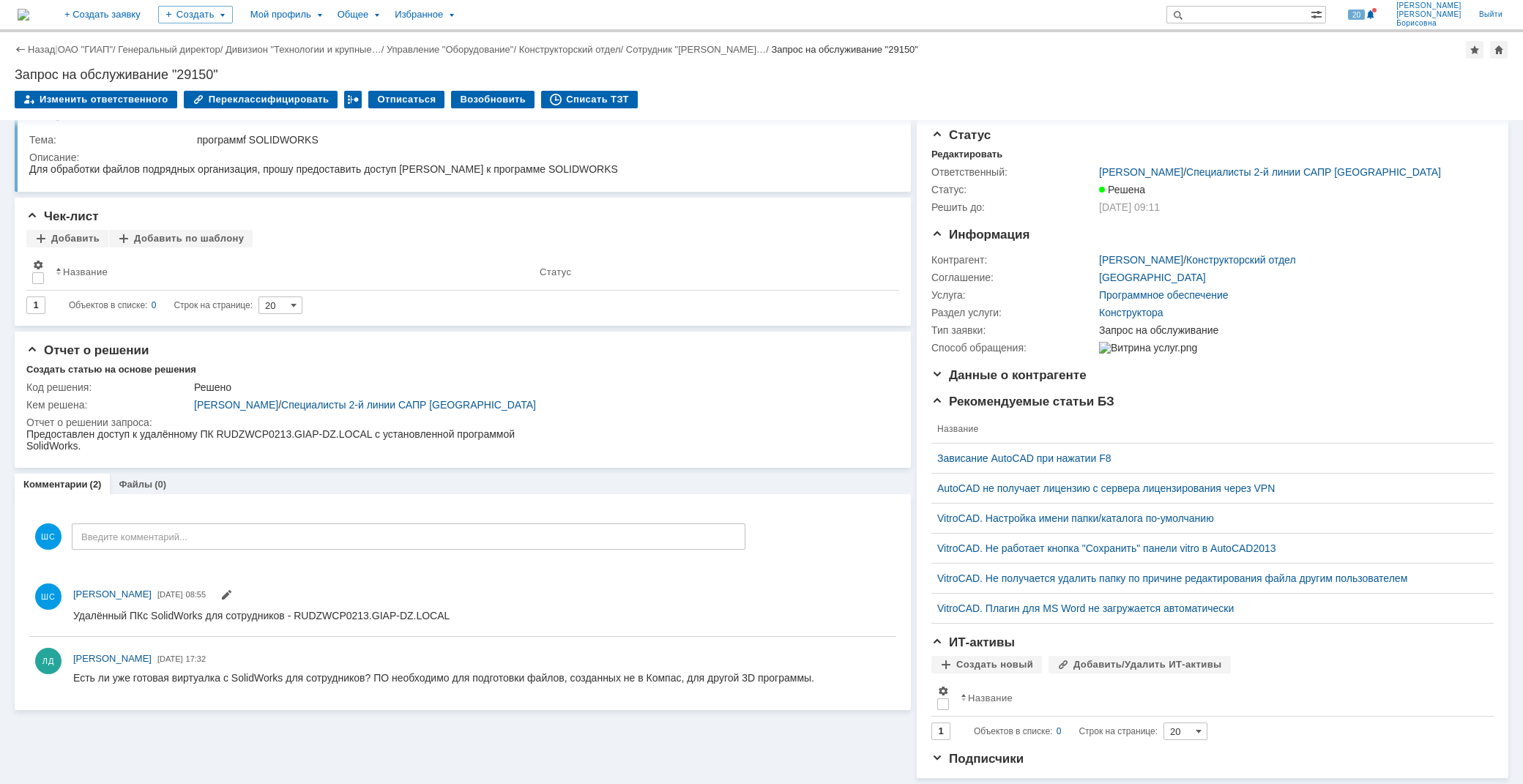
click at [97, 42] on div "Назад | ОАО "ГИАП" / Генеральный директор / Дивизион "Технологии и крупные… / У…" at bounding box center [761, 49] width 1493 height 17
click at [99, 45] on link "ОАО "ГИАП"" at bounding box center [85, 48] width 55 height 11
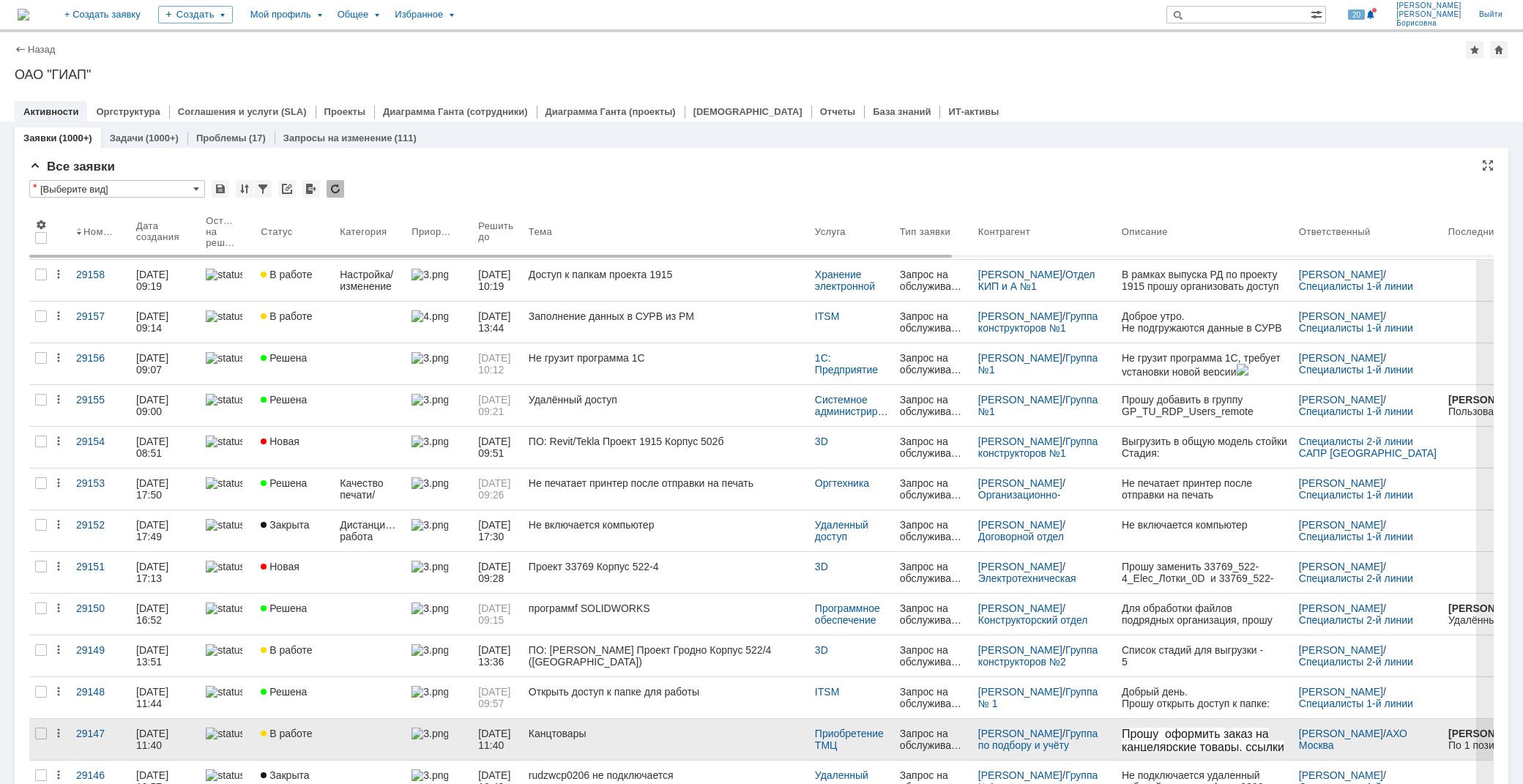
click at [610, 734] on div "Канцтовары" at bounding box center [666, 733] width 275 height 12
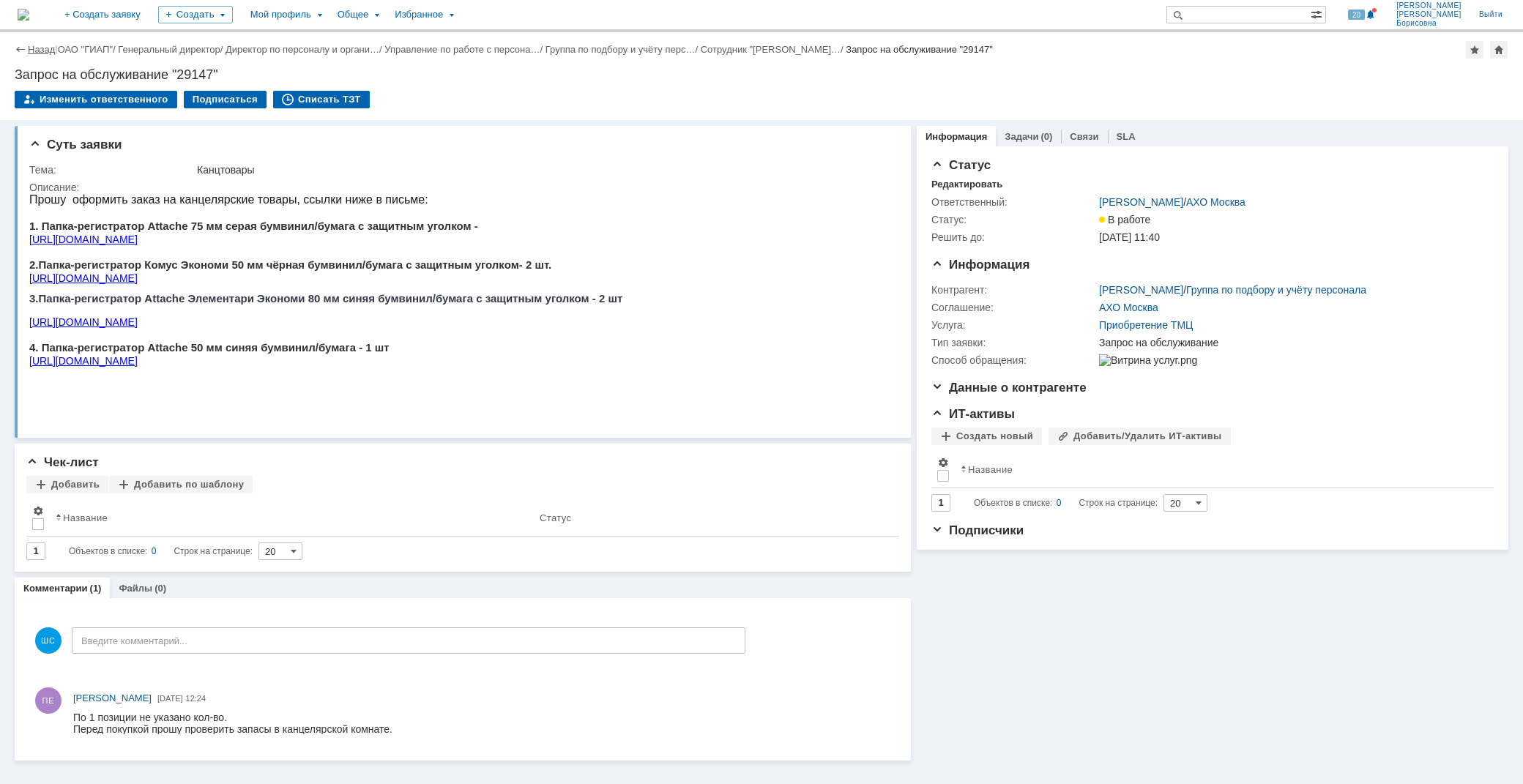
click at [39, 49] on link "Назад" at bounding box center [41, 48] width 27 height 11
